Goal: Find specific page/section: Find specific page/section

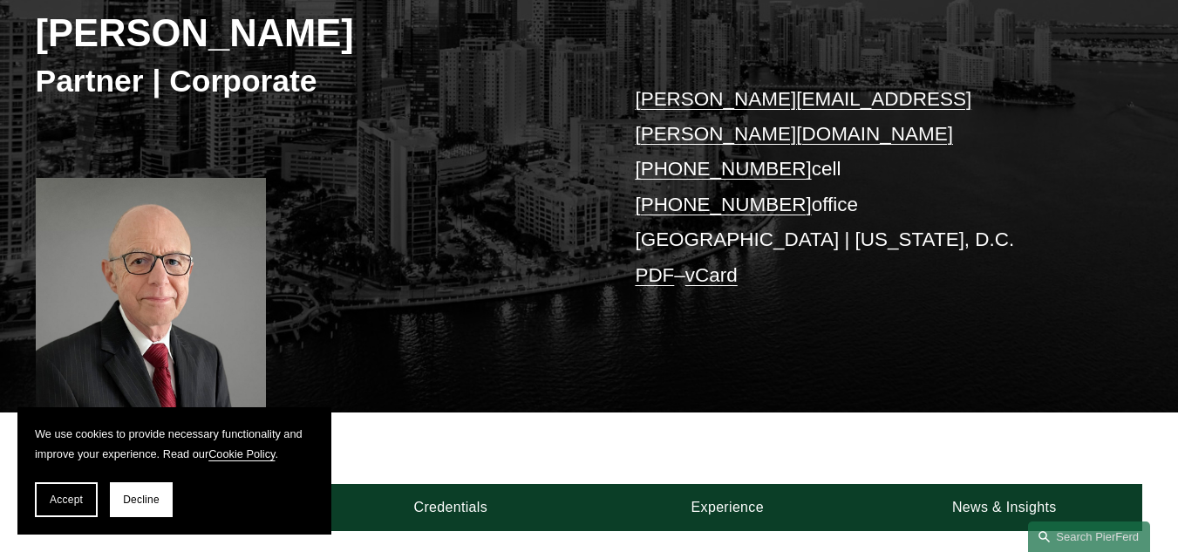
scroll to position [270, 0]
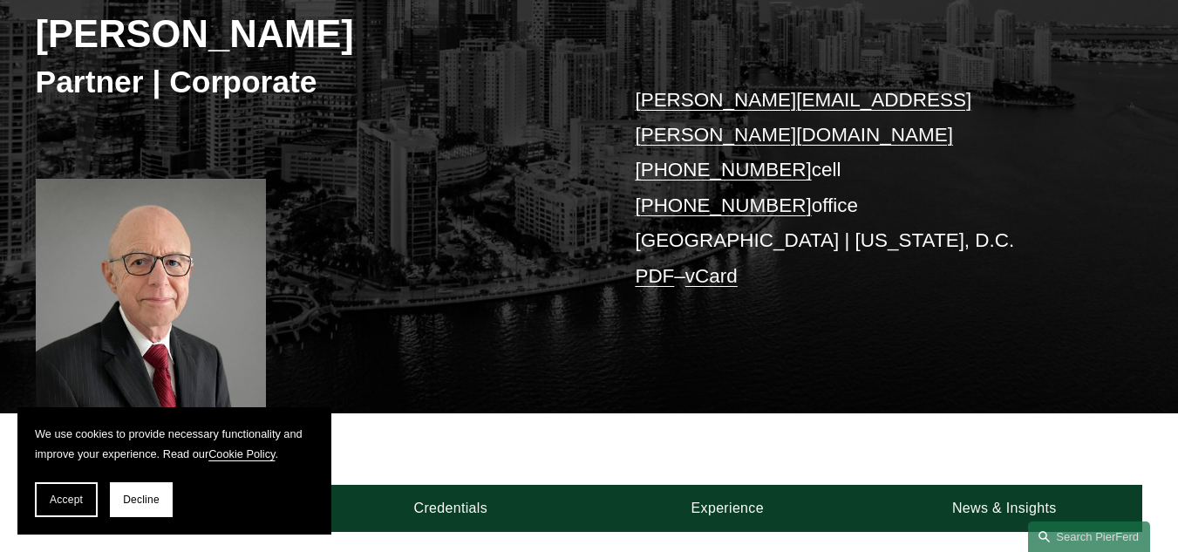
click at [535, 250] on div "[PERSON_NAME] Partner | Corporate [PERSON_NAME][EMAIL_ADDRESS][PERSON_NAME][DOM…" at bounding box center [589, 163] width 1178 height 497
click at [157, 496] on span "Decline" at bounding box center [141, 499] width 37 height 12
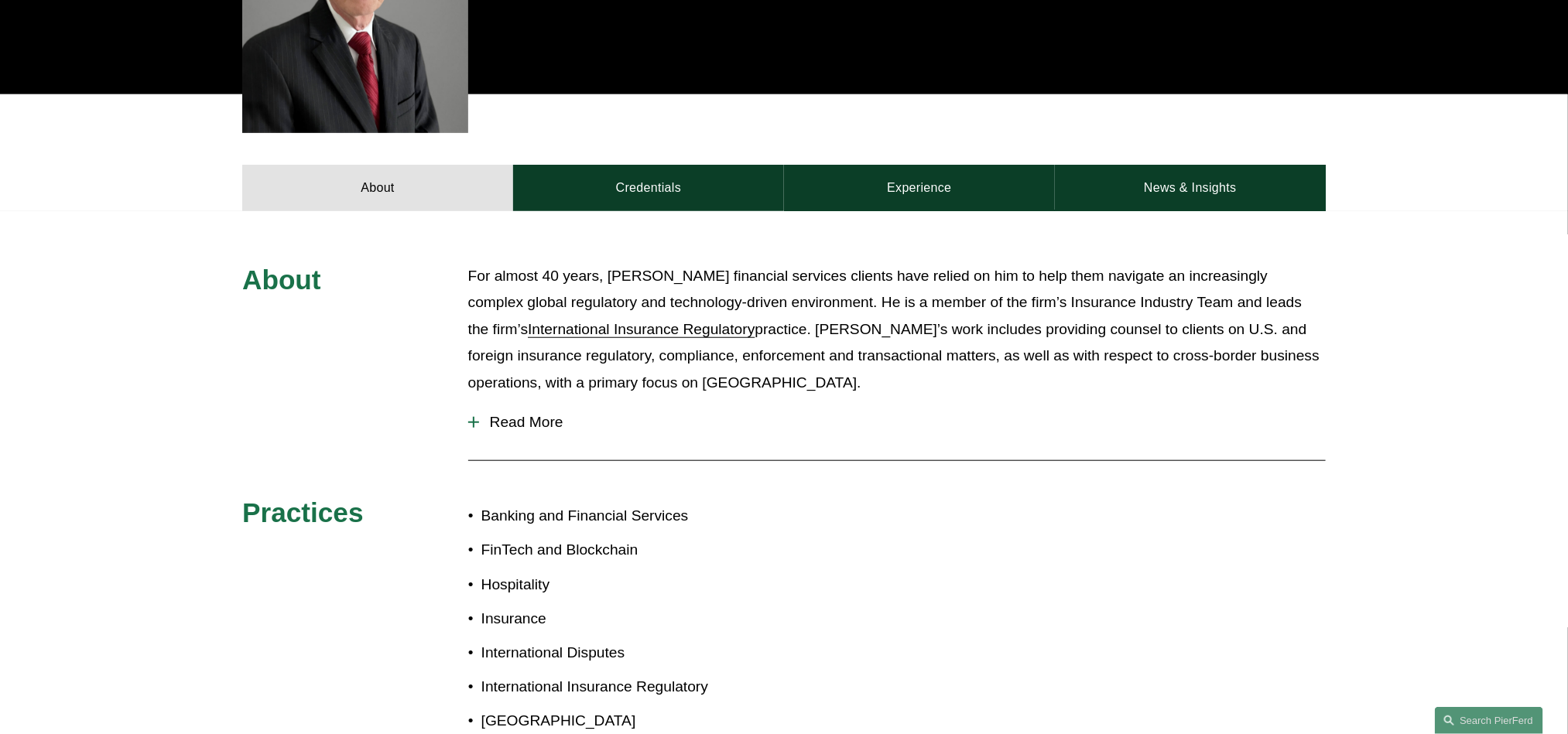
scroll to position [510, 0]
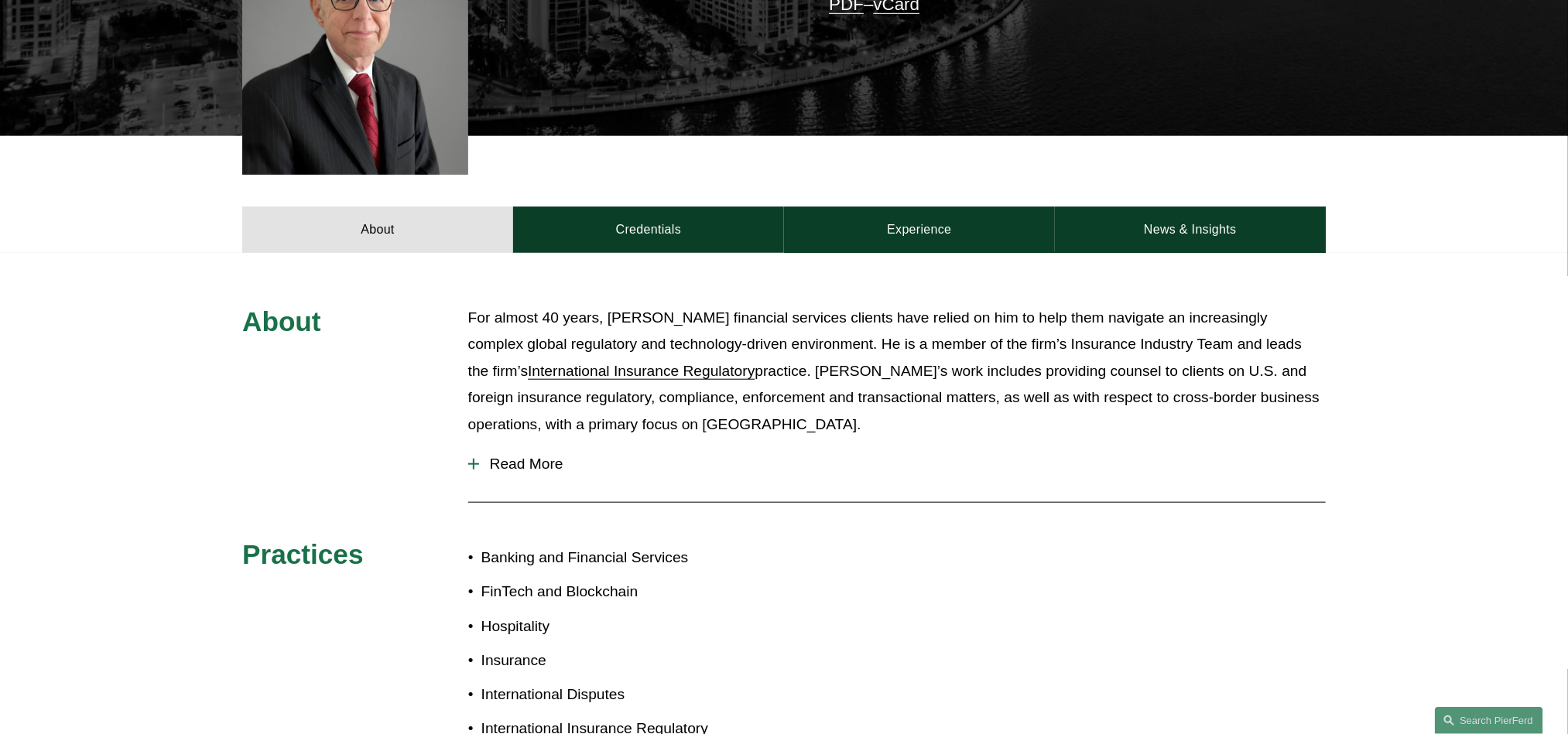
click at [1045, 489] on div "About For almost 40 years, [PERSON_NAME] financial services clients have relied…" at bounding box center [784, 549] width 1568 height 489
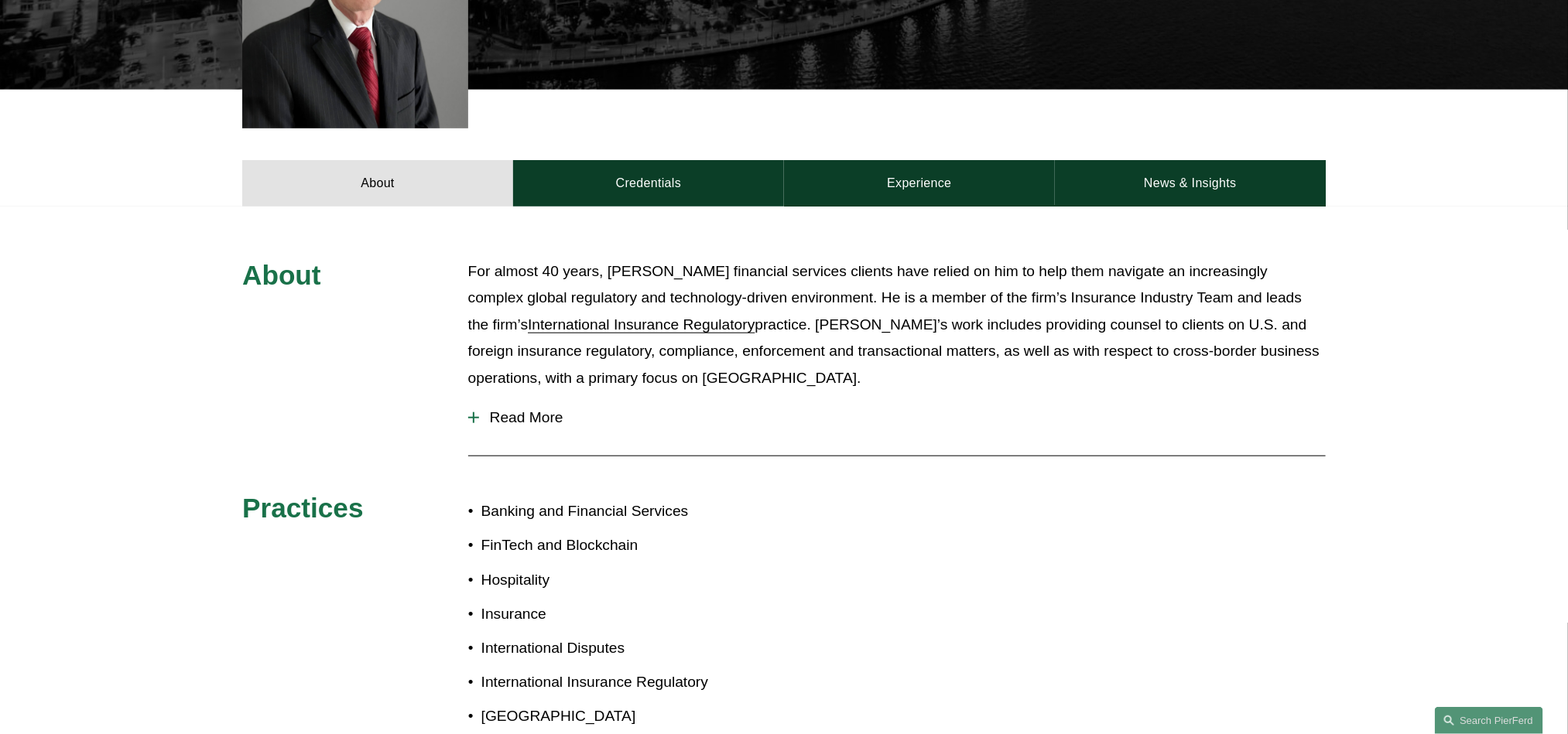
scroll to position [518, 0]
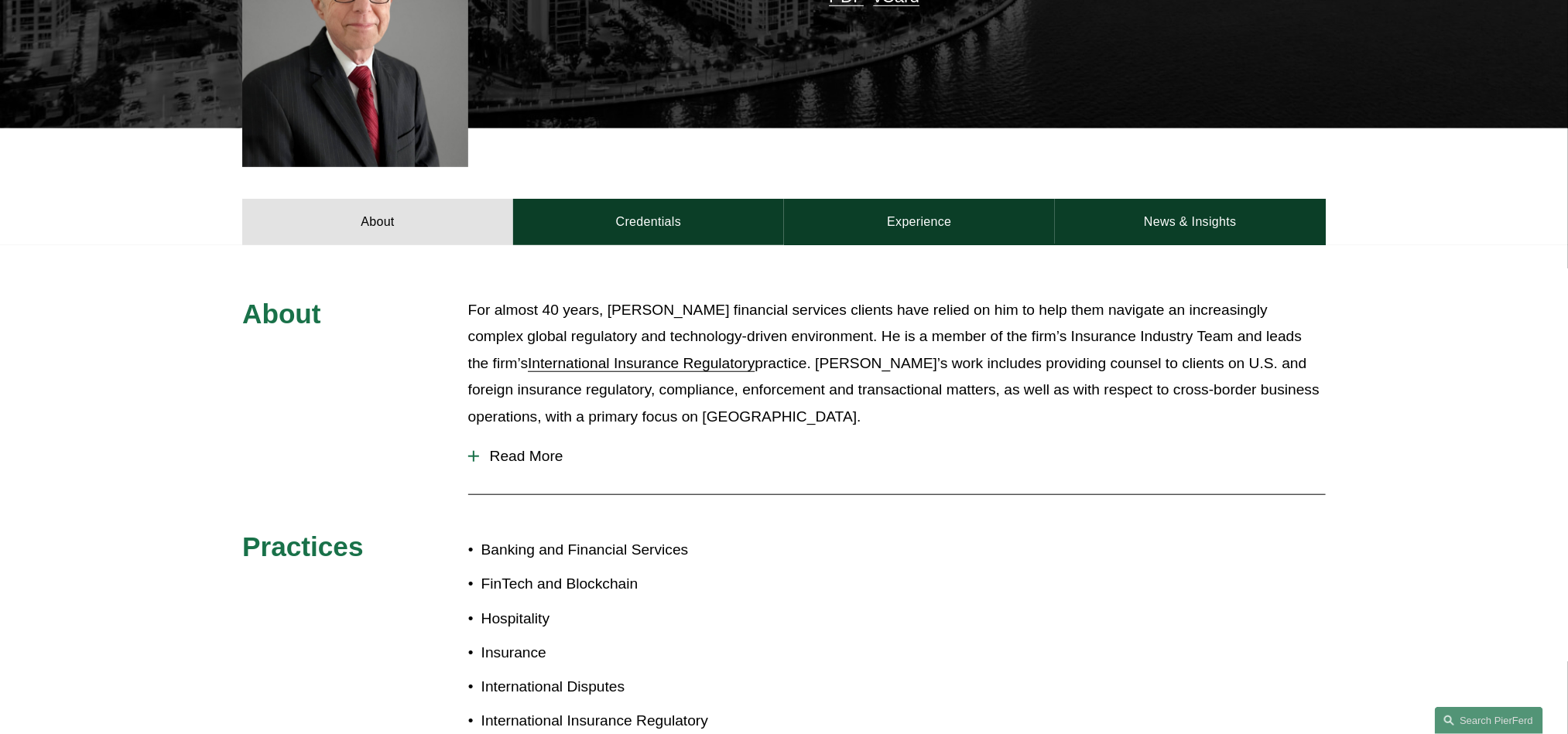
drag, startPoint x: 1561, startPoint y: 383, endPoint x: 1561, endPoint y: 395, distance: 12.0
click at [1045, 395] on div "About For almost 40 years, [PERSON_NAME] financial services clients have relied…" at bounding box center [784, 541] width 1568 height 489
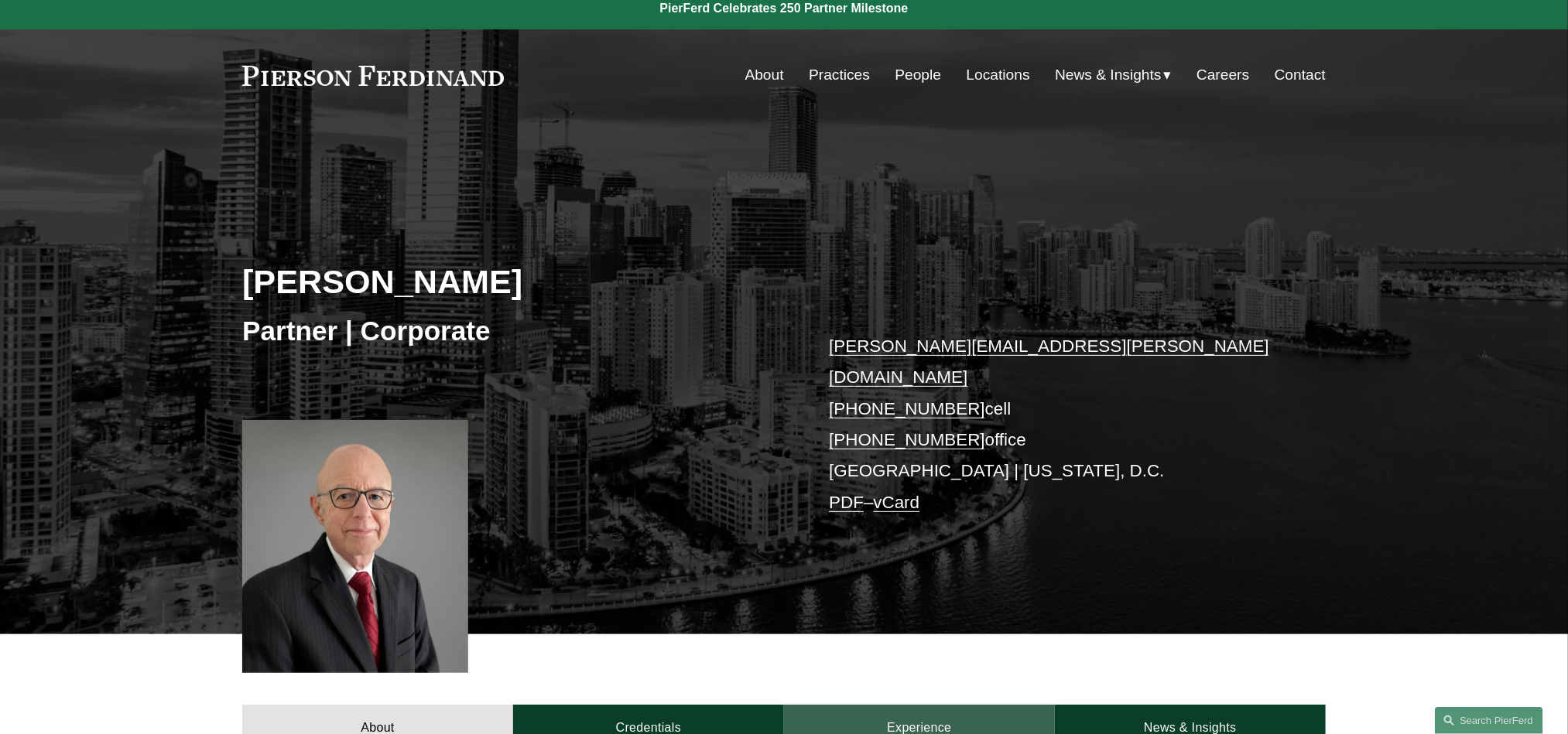
scroll to position [0, 0]
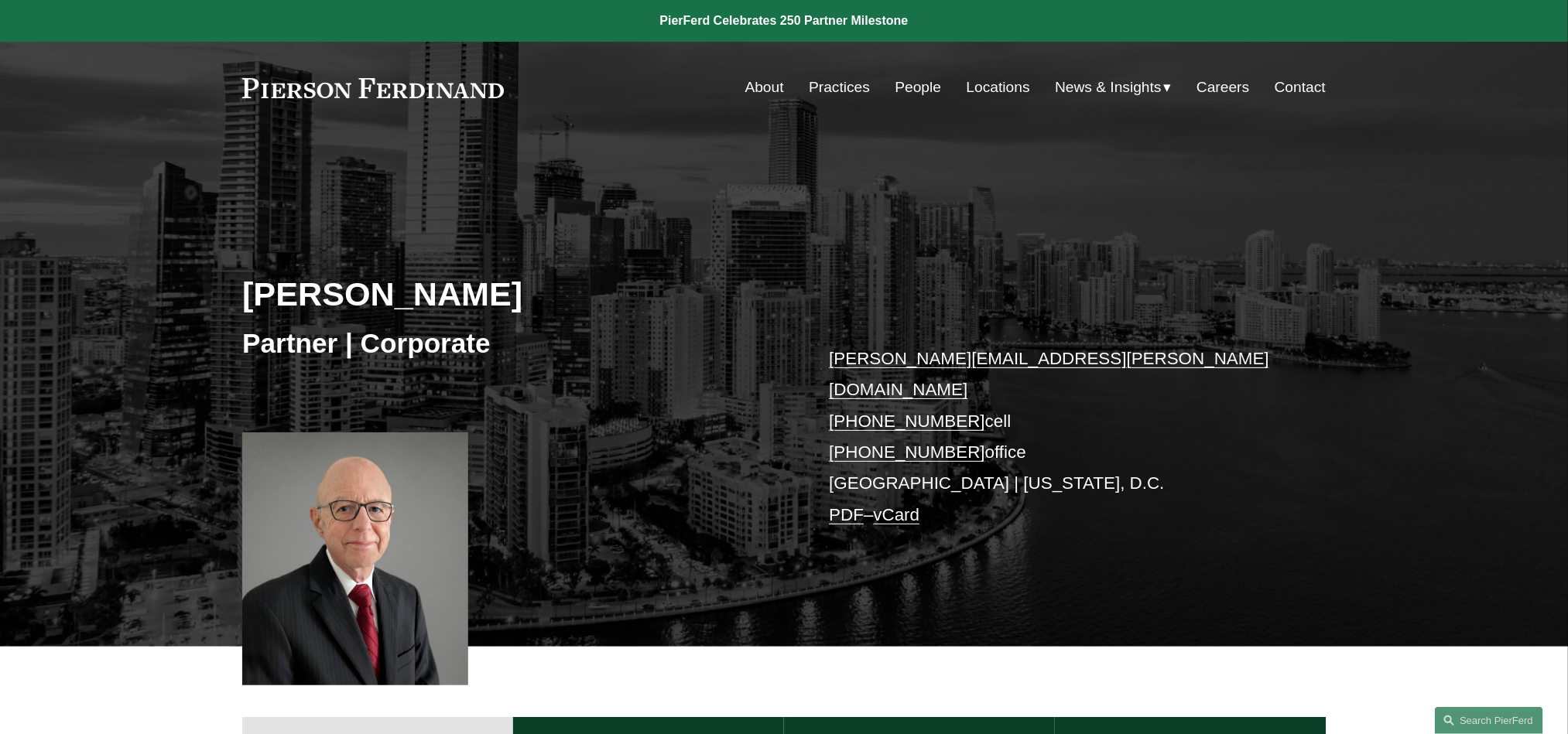
click at [746, 77] on link "About" at bounding box center [765, 87] width 39 height 29
drag, startPoint x: 546, startPoint y: 276, endPoint x: 246, endPoint y: 280, distance: 300.0
click at [246, 280] on h2 "[PERSON_NAME]" at bounding box center [513, 294] width 542 height 40
copy h2 "[PERSON_NAME]"
